Goal: Task Accomplishment & Management: Complete application form

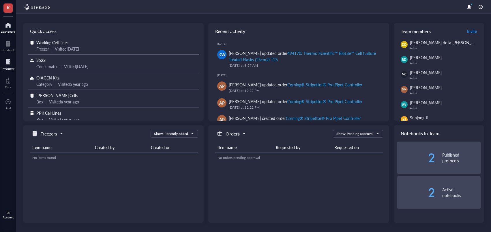
click at [10, 65] on div at bounding box center [8, 61] width 13 height 9
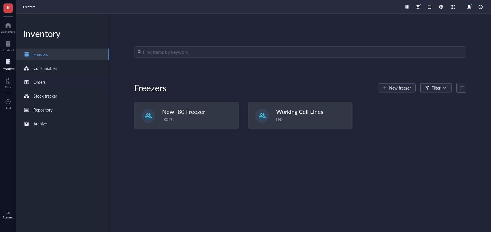
click at [53, 80] on div "Orders" at bounding box center [62, 82] width 93 height 12
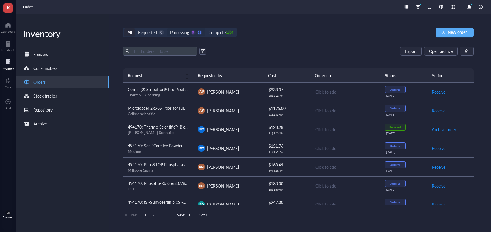
click at [187, 35] on div "Processing" at bounding box center [179, 32] width 19 height 6
click at [167, 28] on input "Processing 0 11" at bounding box center [167, 28] width 0 height 0
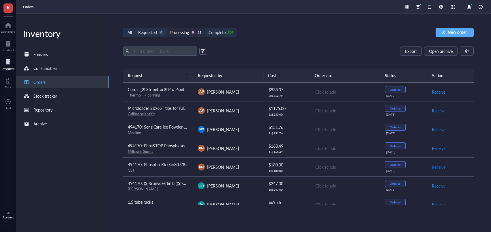
click at [439, 167] on span "Receive" at bounding box center [439, 167] width 14 height 6
click at [275, 42] on div "All Requested 0 Processing 0 10 Complete 1805 New order Export Open archive Req…" at bounding box center [298, 123] width 379 height 218
click at [214, 34] on div "Complete" at bounding box center [217, 32] width 17 height 6
click at [206, 28] on input "Complete 1805" at bounding box center [206, 28] width 0 height 0
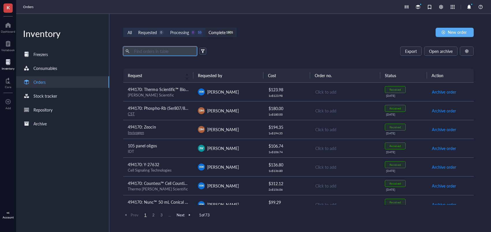
click at [181, 50] on input "text" at bounding box center [163, 51] width 63 height 9
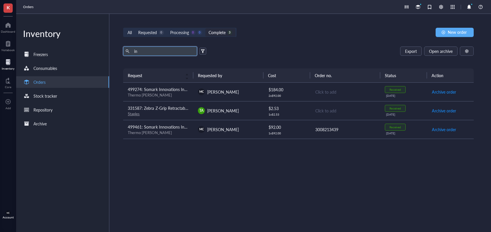
type input "i"
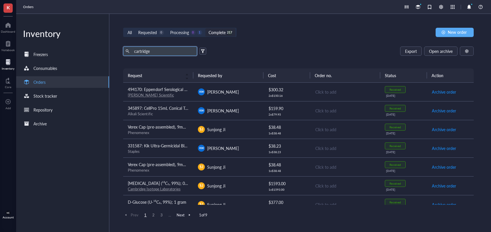
type input "cartridge"
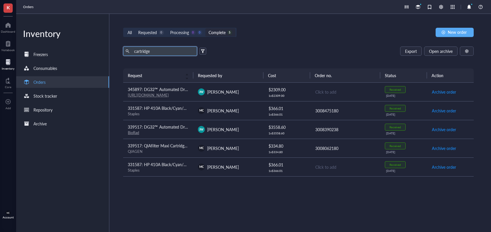
click at [230, 111] on span "[PERSON_NAME]" at bounding box center [223, 111] width 32 height 6
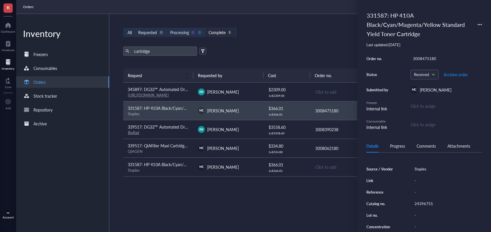
scroll to position [55, 0]
click at [423, 204] on div "24396755" at bounding box center [447, 203] width 70 height 8
click at [428, 204] on input "24396755" at bounding box center [424, 204] width 23 height 8
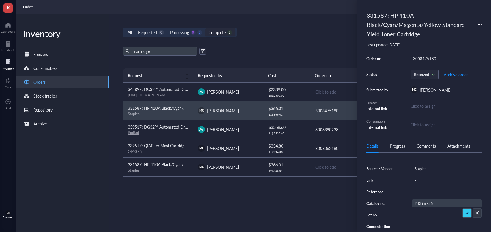
click at [479, 23] on icon at bounding box center [480, 25] width 4 height 4
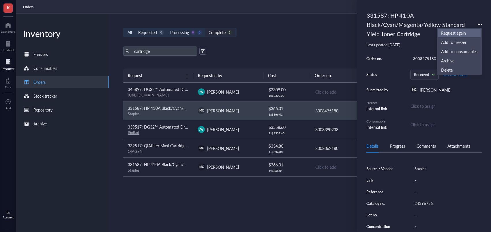
click at [460, 33] on span "Request again" at bounding box center [460, 33] width 36 height 6
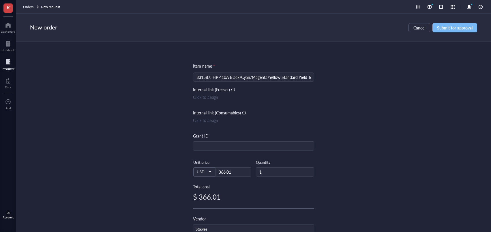
click at [447, 25] on span "Submit for approval" at bounding box center [455, 27] width 36 height 5
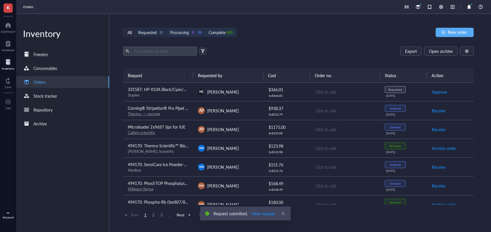
click at [154, 32] on div "Requested" at bounding box center [147, 32] width 19 height 6
click at [135, 28] on input "Requested 1" at bounding box center [135, 28] width 0 height 0
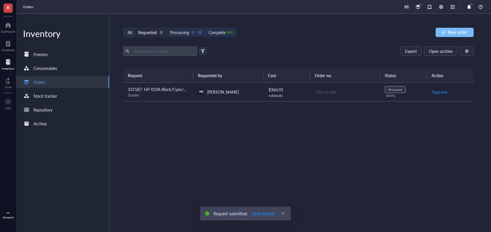
click at [459, 33] on span "New order" at bounding box center [457, 32] width 19 height 5
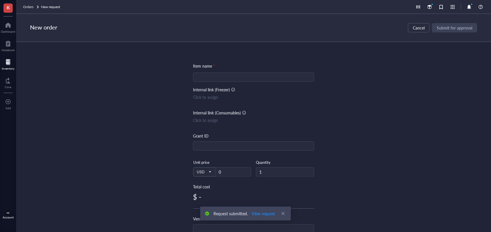
click at [258, 77] on input "search" at bounding box center [254, 77] width 114 height 9
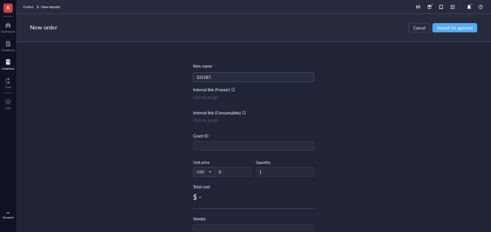
paste input "Staples 30% Recycled 8.5" x 11" (US letter) Copy Paper, 20 lbs., 92 Brightness,…"
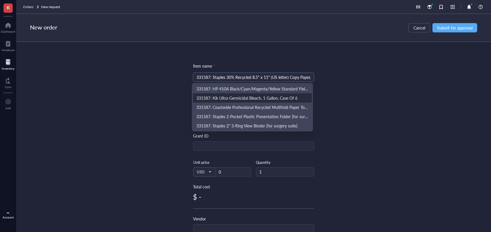
scroll to position [0, 97]
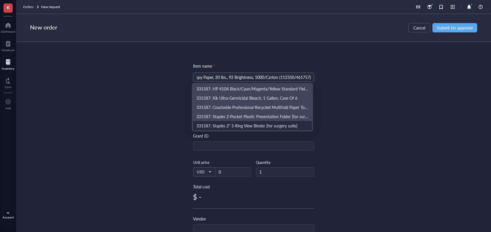
type input "331587: Staples 30% Recycled 8.5" x 11" (US letter) Copy Paper, 20 lbs., 92 Bri…"
click at [343, 155] on div "Item name * 331587: Staples 30% Recycled 8.5" x 11" (US letter) Copy Paper, 20 …" at bounding box center [253, 137] width 475 height 190
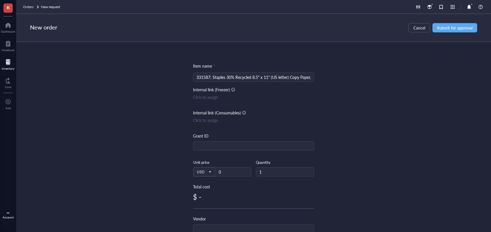
scroll to position [0, 0]
click at [229, 175] on input "0" at bounding box center [234, 171] width 36 height 9
type input "32.4"
click at [319, 157] on div "Item name * 331587: Staples 30% Recycled 8.5" x 11" (US letter) Copy Paper, 20 …" at bounding box center [253, 137] width 475 height 190
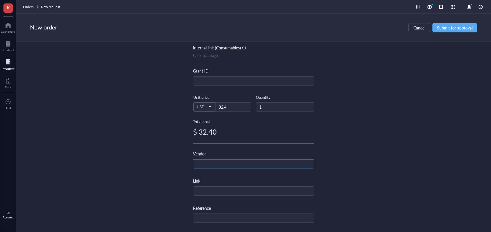
scroll to position [68, 0]
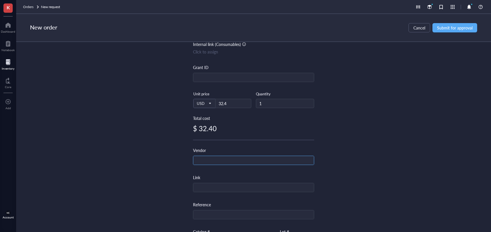
click at [254, 158] on input "text" at bounding box center [253, 160] width 121 height 9
type input "Staples"
click at [383, 132] on div "Item name * 331587: Staples 30% Recycled 8.5" x 11" (US letter) Copy Paper, 20 …" at bounding box center [253, 137] width 475 height 190
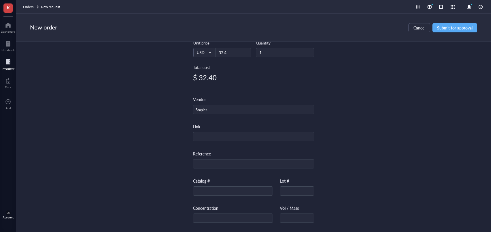
scroll to position [153, 0]
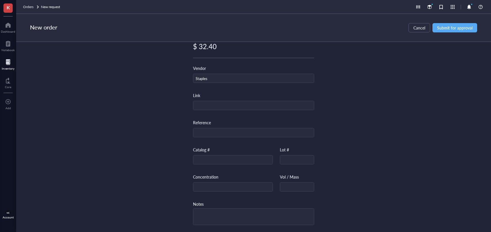
click at [450, 21] on div "New order Cancel Submit for approval" at bounding box center [253, 28] width 475 height 28
click at [448, 30] on span "Submit for approval" at bounding box center [455, 27] width 36 height 5
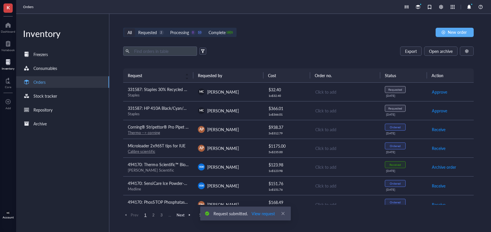
click at [153, 91] on span "331587: Staples 30% Recycled 8.5" x 11" (US letter) Copy Paper, 20 lbs., 92 Bri…" at bounding box center [234, 89] width 212 height 6
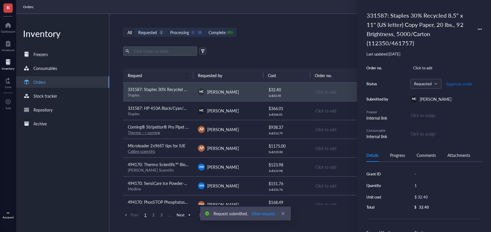
click at [455, 83] on span "Approve order" at bounding box center [460, 83] width 26 height 5
click at [454, 85] on span "Place order" at bounding box center [455, 83] width 20 height 5
click at [247, 108] on div "MC [PERSON_NAME]" at bounding box center [228, 110] width 61 height 7
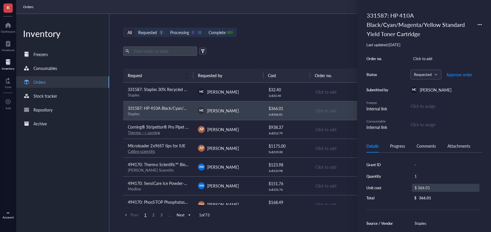
click at [433, 186] on div "$ 366.01" at bounding box center [446, 188] width 68 height 8
drag, startPoint x: 446, startPoint y: 188, endPoint x: 398, endPoint y: 188, distance: 47.4
click at [399, 188] on div "Grant ID - Quantity 1 Unit cost $ 366.01 Total $ 366.01" at bounding box center [425, 181] width 116 height 41
type input "415.11"
click at [454, 74] on span "Approve order" at bounding box center [460, 74] width 26 height 5
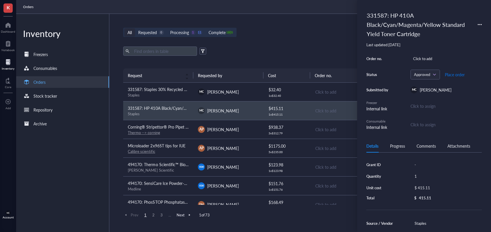
click at [454, 74] on span "Place order" at bounding box center [455, 74] width 20 height 5
click at [289, 35] on div "All Requested 0 Processing 0 12 Complete 1805 New order" at bounding box center [298, 32] width 351 height 9
